Goal: Navigation & Orientation: Find specific page/section

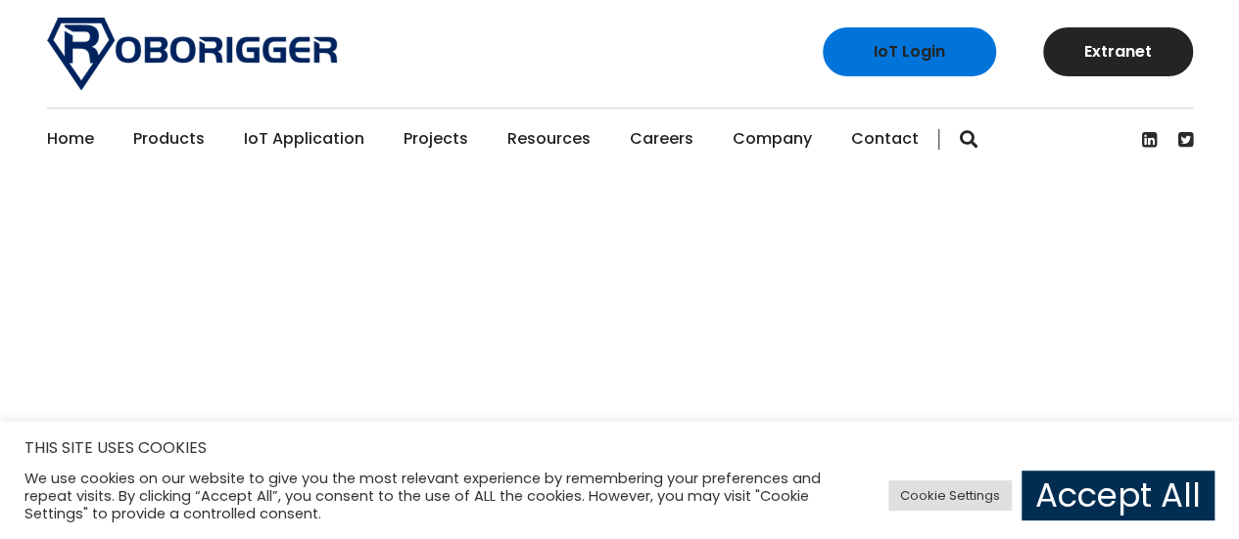
click at [1076, 491] on link "Accept All" at bounding box center [1117, 496] width 193 height 50
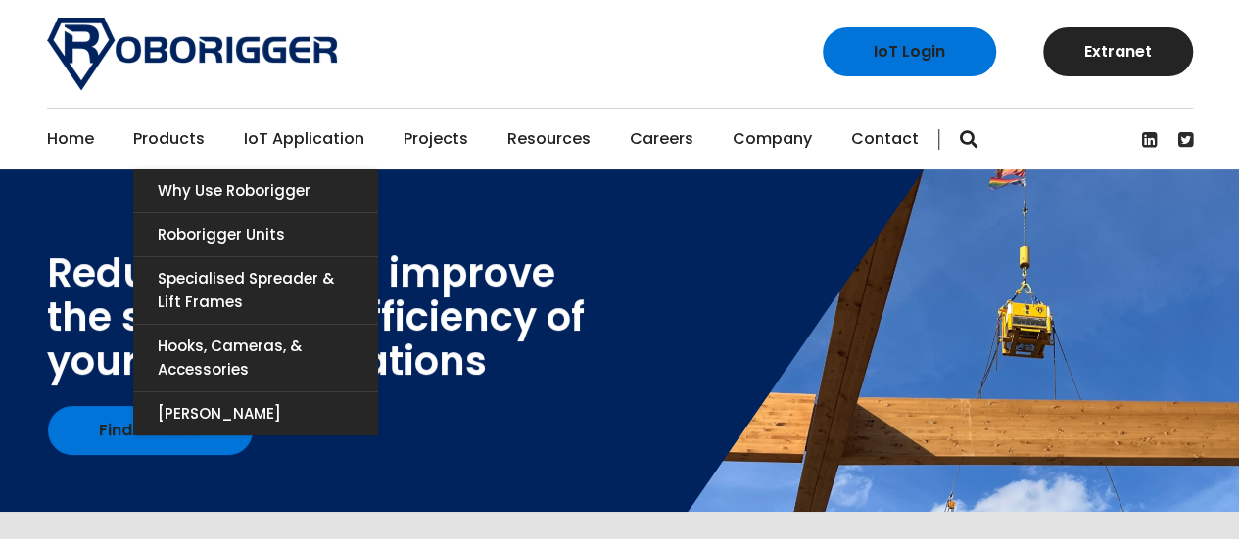
click at [173, 137] on link "Products" at bounding box center [168, 139] width 71 height 61
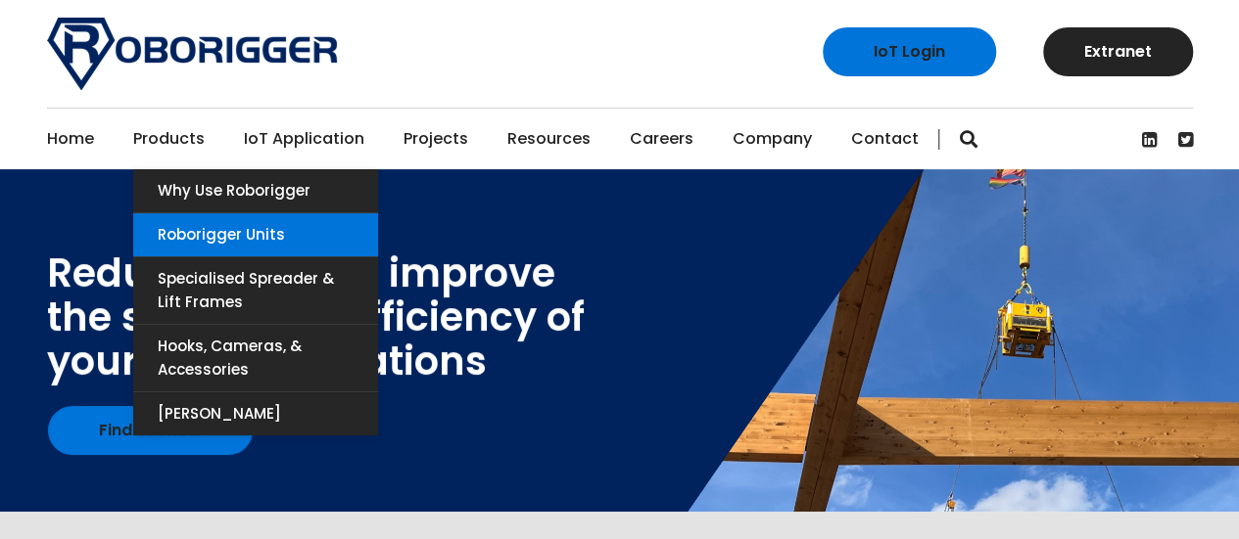
click at [267, 236] on link "Roborigger Units" at bounding box center [255, 234] width 245 height 43
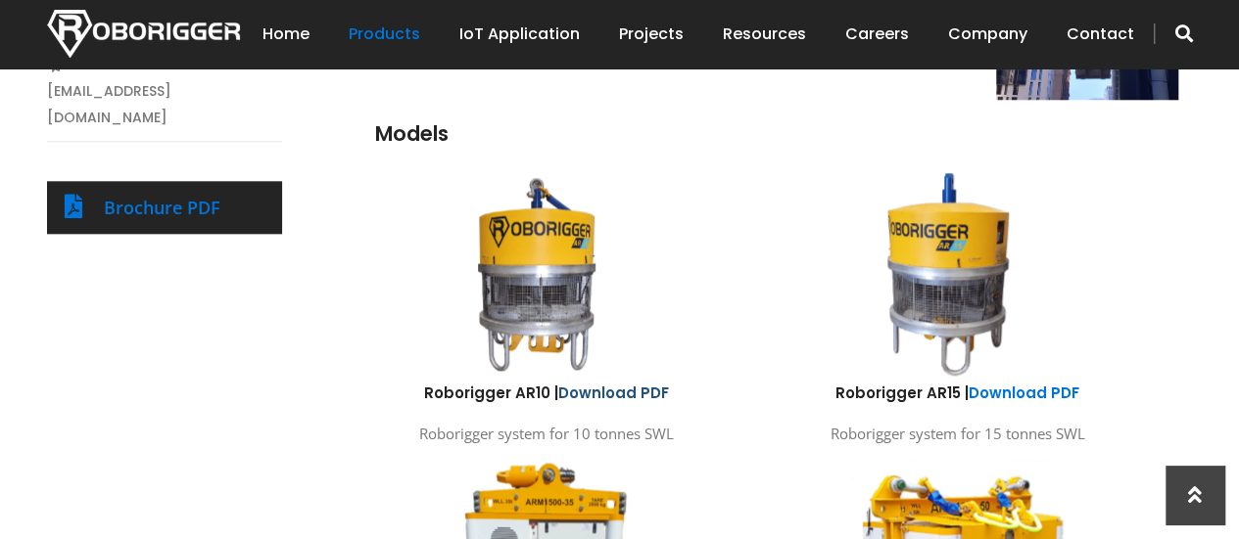
scroll to position [392, 0]
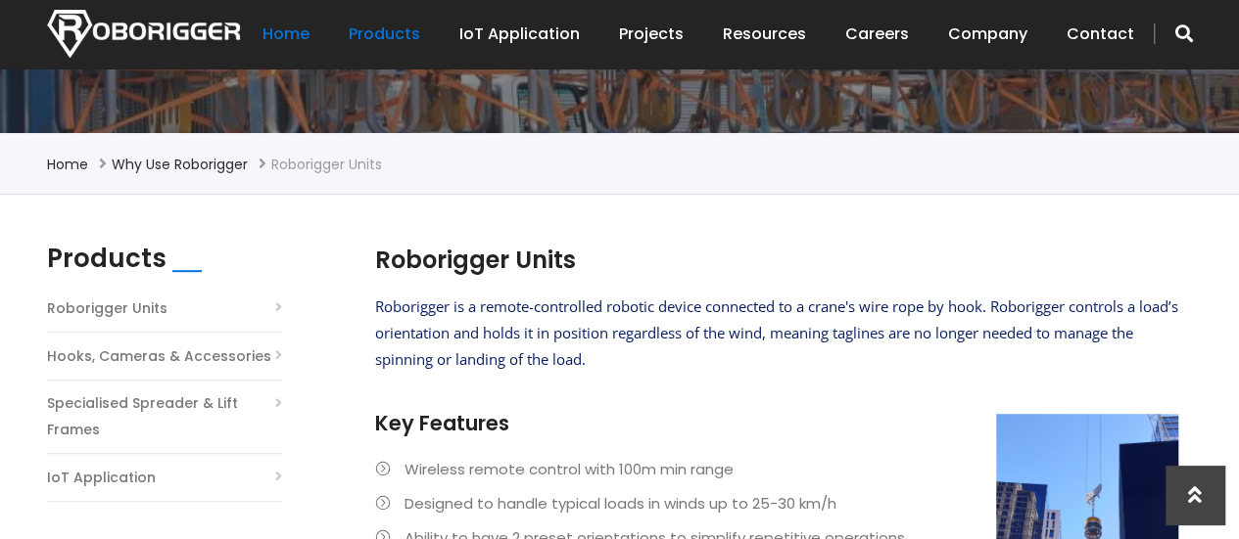
click at [296, 35] on link "Home" at bounding box center [285, 34] width 47 height 61
